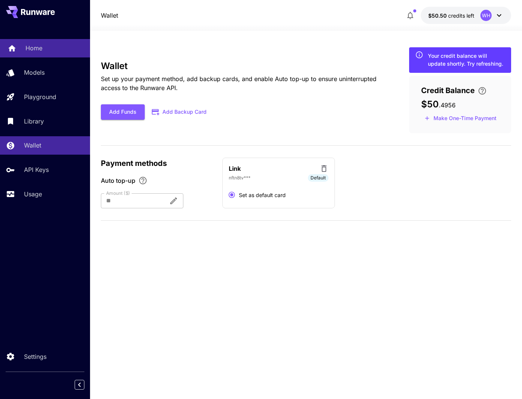
click at [33, 48] on p "Home" at bounding box center [33, 47] width 17 height 9
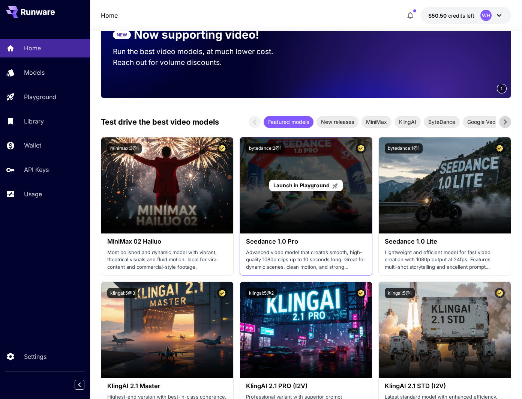
scroll to position [100, 0]
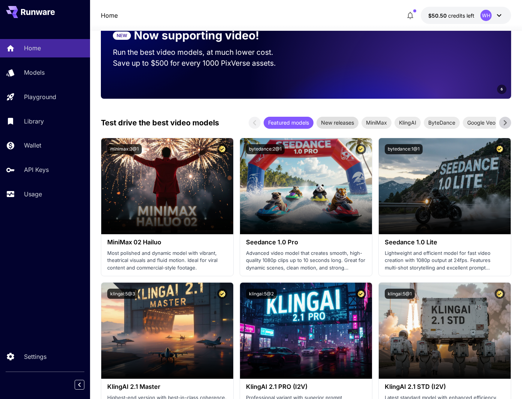
click at [336, 123] on span "New releases" at bounding box center [337, 122] width 42 height 8
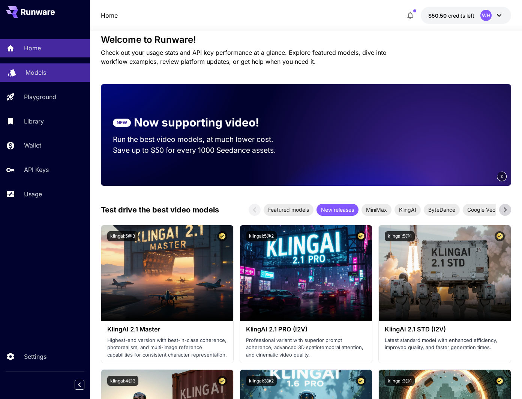
scroll to position [0, 0]
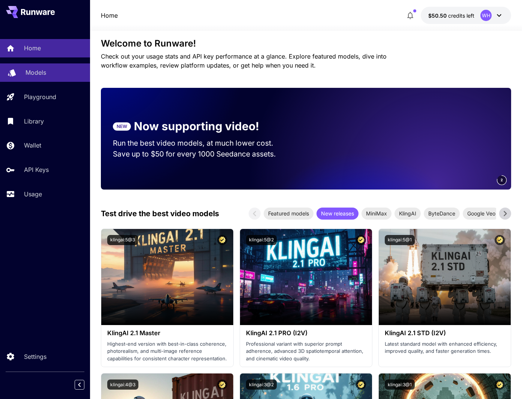
click at [42, 74] on p "Models" at bounding box center [35, 72] width 21 height 9
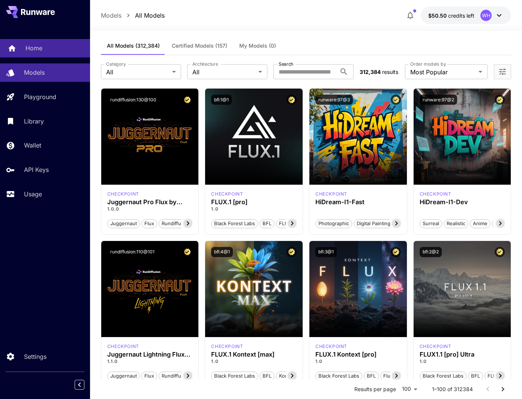
click at [45, 45] on div "Home" at bounding box center [54, 47] width 58 height 9
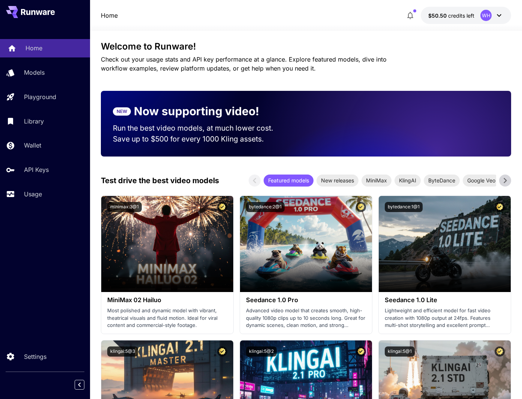
scroll to position [3, 0]
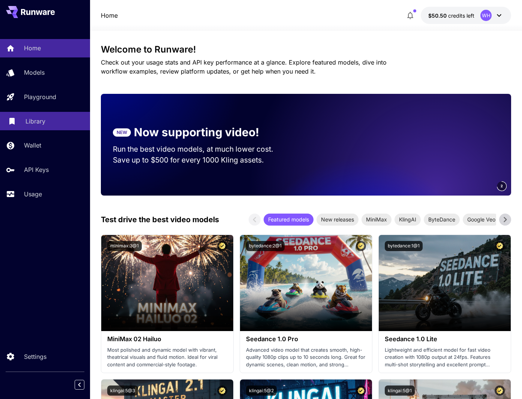
click at [45, 122] on p "Library" at bounding box center [35, 121] width 20 height 9
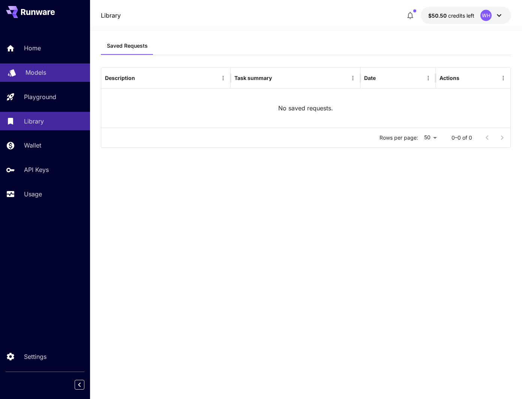
click at [28, 71] on p "Models" at bounding box center [35, 72] width 21 height 9
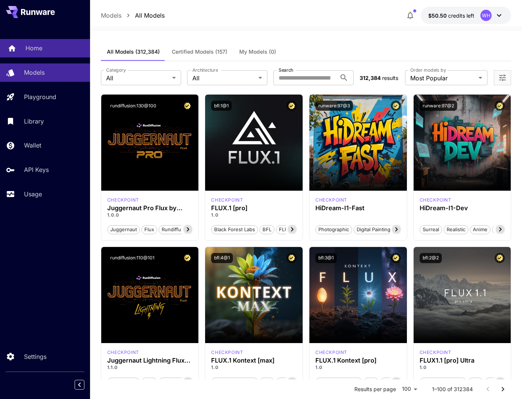
scroll to position [1, 0]
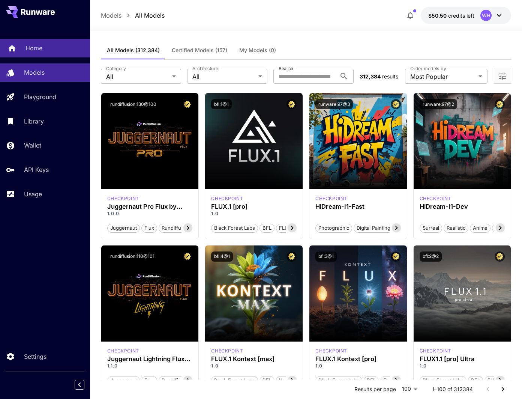
click at [32, 44] on p "Home" at bounding box center [33, 47] width 17 height 9
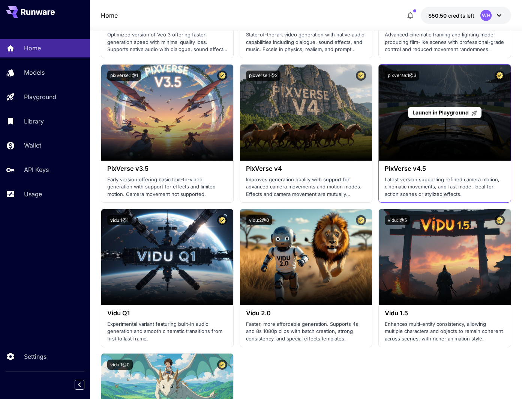
scroll to position [752, 0]
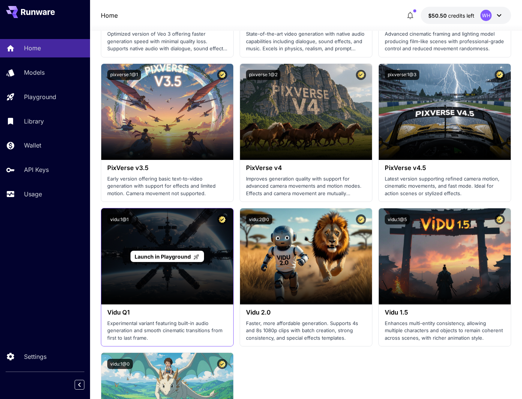
click at [188, 232] on div "Launch in Playground" at bounding box center [167, 256] width 132 height 96
click at [184, 259] on p "Launch in Playground" at bounding box center [167, 256] width 65 height 8
